Goal: Obtain resource: Obtain resource

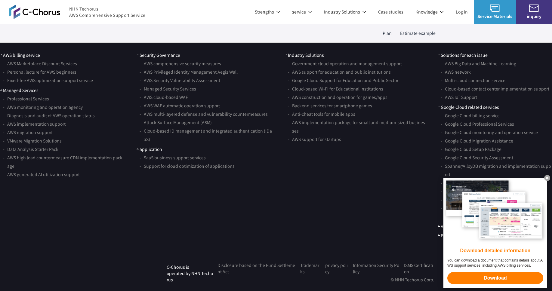
scroll to position [1604, 0]
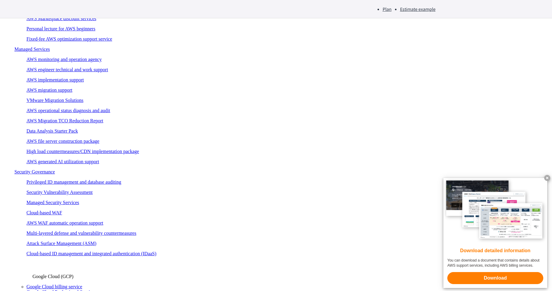
scroll to position [198, 0]
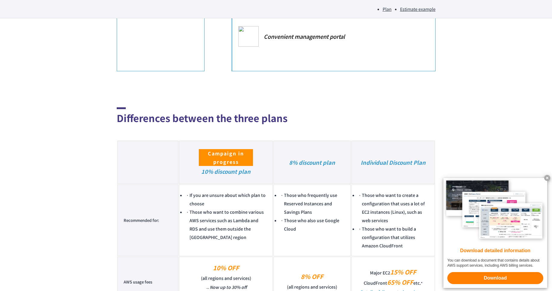
scroll to position [467, 0]
click at [410, 289] on font "Details of discounted services＞" at bounding box center [393, 292] width 65 height 6
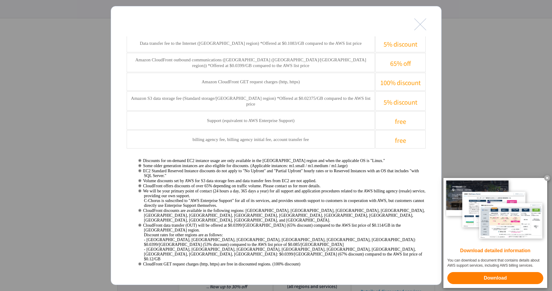
scroll to position [314, 0]
click at [421, 27] on button "close" at bounding box center [420, 24] width 12 height 12
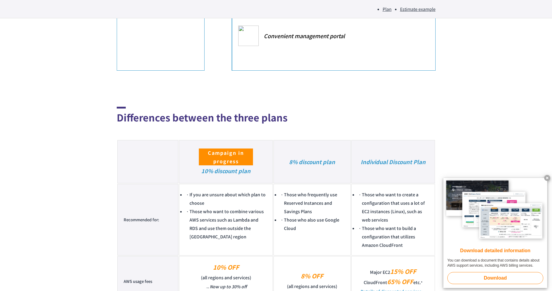
click at [493, 276] on font "Download" at bounding box center [495, 278] width 23 height 5
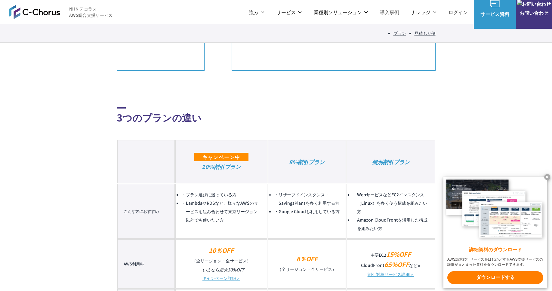
click at [545, 178] on x-t at bounding box center [547, 177] width 6 height 6
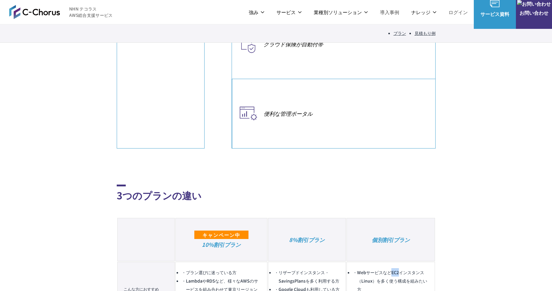
scroll to position [372, 0]
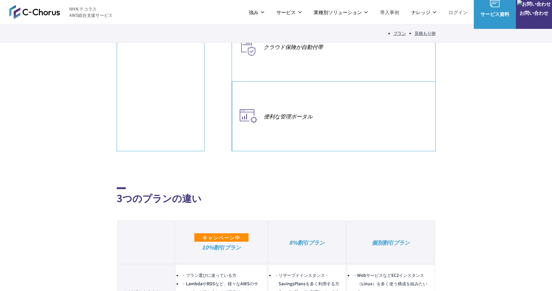
click at [372, 221] on th "個別割引プラン" at bounding box center [391, 242] width 88 height 43
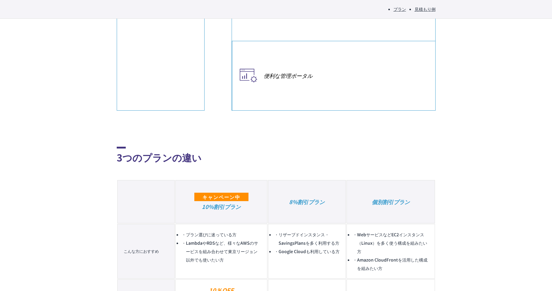
scroll to position [440, 0]
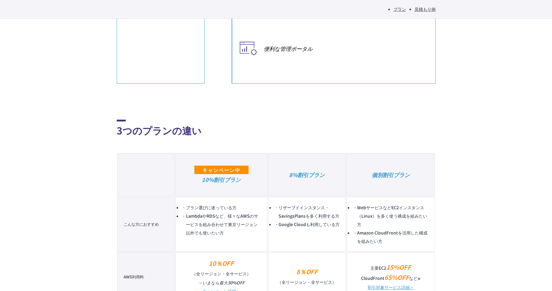
click at [399, 284] on link "割引対象サービス詳細＞" at bounding box center [391, 287] width 46 height 6
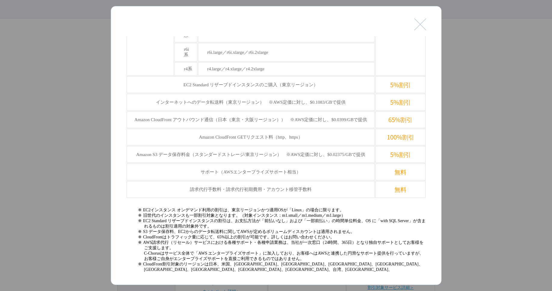
scroll to position [249, 0]
click at [270, 110] on td "Amazon CloudFront アウトバウンド通信（日本（東京・大阪リージョン））　※AWS定価に対し、$0.0399/GBで提供" at bounding box center [251, 118] width 249 height 17
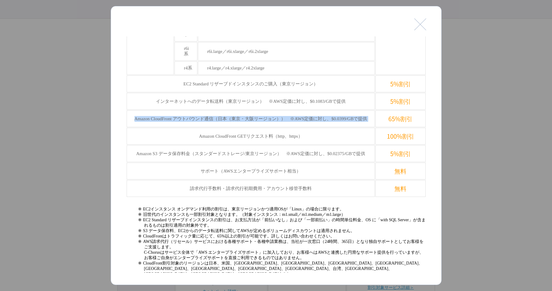
click at [270, 110] on td "Amazon CloudFront アウトバウンド通信（日本（東京・大阪リージョン））　※AWS定価に対し、$0.0399/GBで提供" at bounding box center [251, 118] width 249 height 17
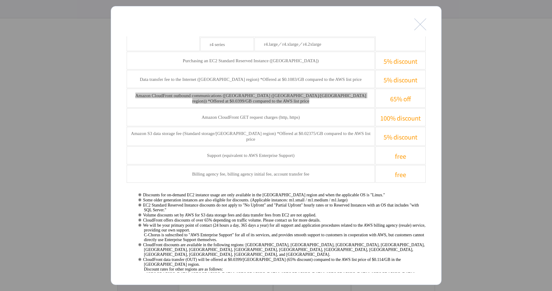
scroll to position [462, 0]
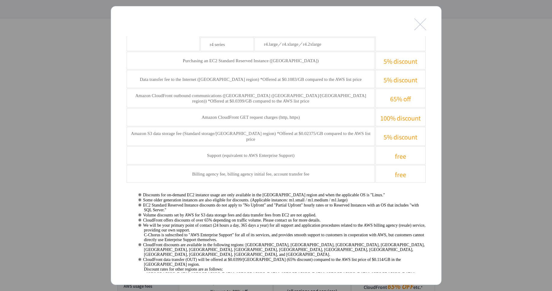
click at [291, 99] on font "Amazon CloudFront outbound communications ([GEOGRAPHIC_DATA] ([GEOGRAPHIC_DATA]…" at bounding box center [250, 98] width 231 height 11
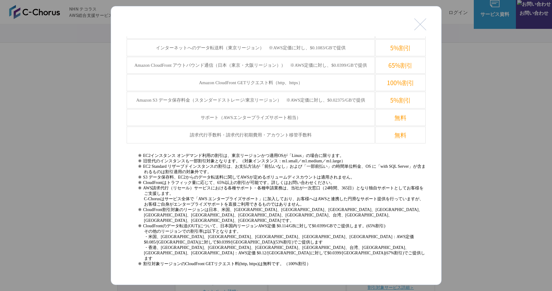
scroll to position [272, 0]
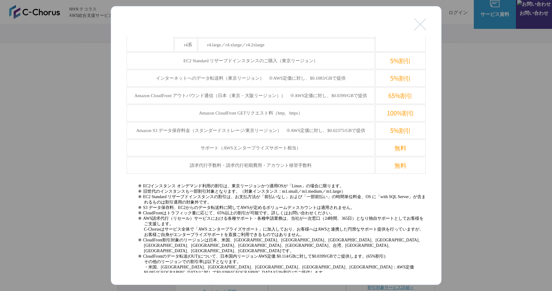
click at [464, 143] on div at bounding box center [276, 145] width 552 height 291
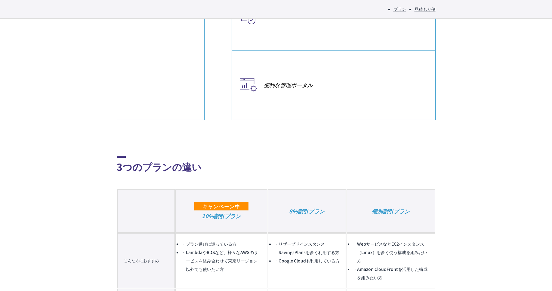
scroll to position [404, 0]
click at [314, 207] on em "8%割引プラン" at bounding box center [307, 211] width 36 height 8
copy tr "8%割引プラン"
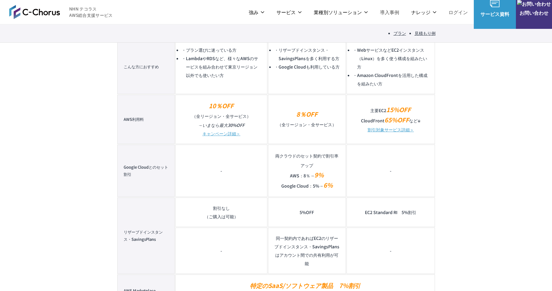
scroll to position [558, 0]
